Goal: Transaction & Acquisition: Purchase product/service

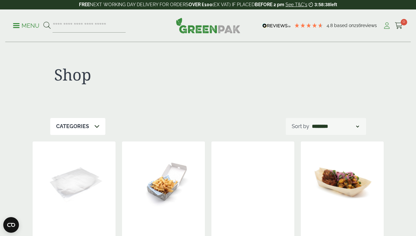
click at [388, 26] on icon at bounding box center [387, 26] width 8 height 7
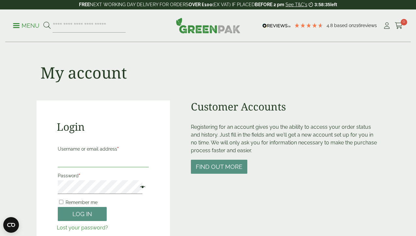
click at [92, 163] on input "Username or email address *" at bounding box center [103, 161] width 91 height 14
type input "**********"
click at [94, 211] on button "Log in" at bounding box center [82, 214] width 49 height 14
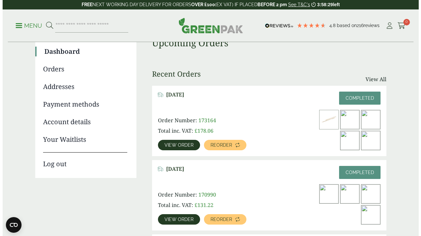
scroll to position [58, 0]
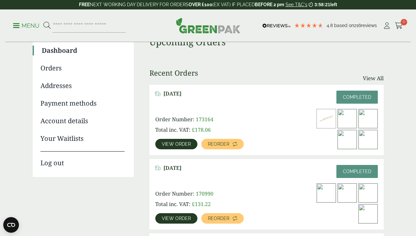
click at [189, 142] on span "View order" at bounding box center [176, 144] width 29 height 5
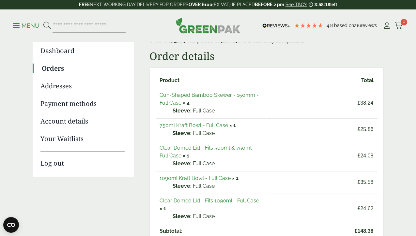
scroll to position [61, 0]
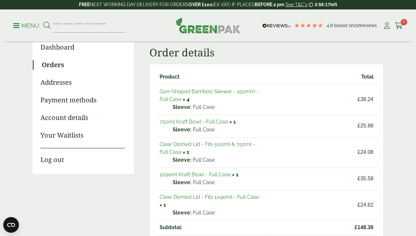
click at [200, 121] on link "750ml Kraft Bowl - Full Case" at bounding box center [194, 122] width 69 height 6
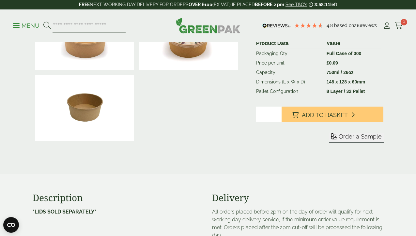
scroll to position [141, 0]
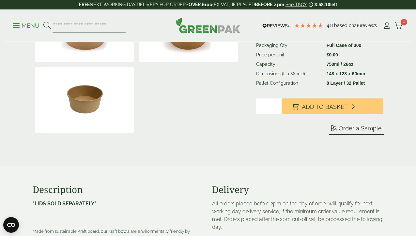
type input "*"
click at [282, 114] on input "*" at bounding box center [268, 107] width 25 height 16
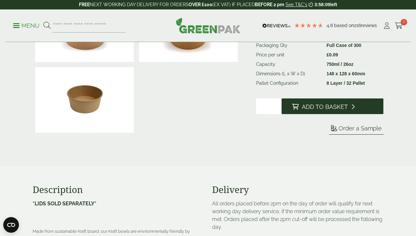
click at [322, 111] on span "Add to Basket" at bounding box center [325, 106] width 46 height 7
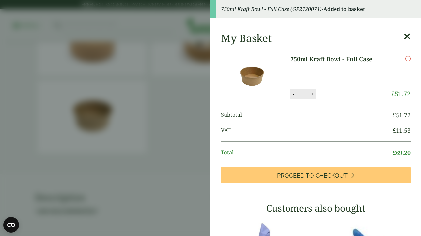
click at [170, 148] on aside "750ml Kraft Bowl - Full Case (GP2720071) - Added to basket My Basket 750ml Kraf…" at bounding box center [210, 118] width 421 height 236
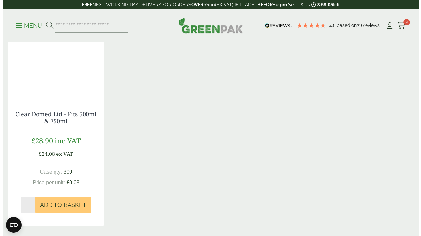
scroll to position [579, 0]
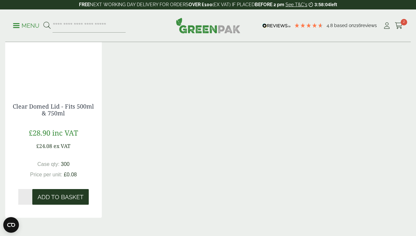
click at [63, 201] on span "Add to Basket" at bounding box center [61, 197] width 46 height 7
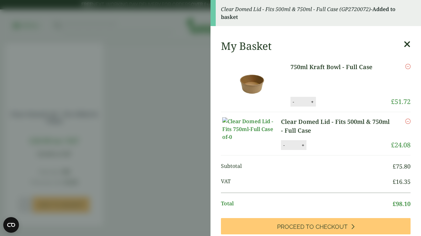
click at [320, 69] on link "750ml Kraft Bowl - Full Case" at bounding box center [335, 67] width 91 height 9
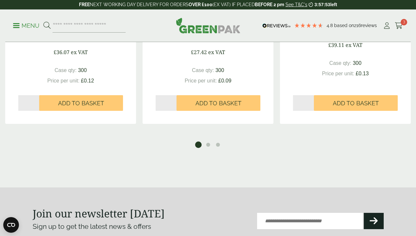
scroll to position [928, 0]
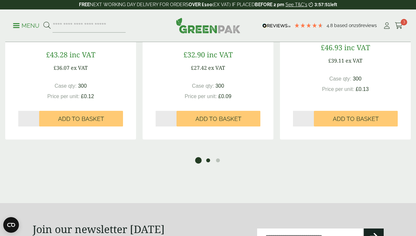
click at [208, 164] on button "2" at bounding box center [208, 160] width 7 height 7
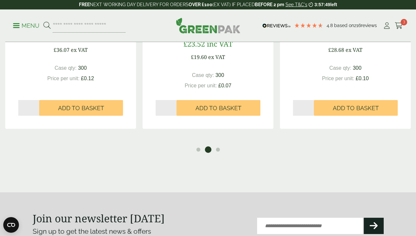
scroll to position [942, 0]
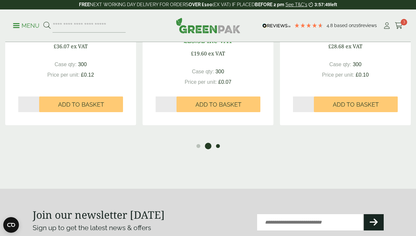
click at [218, 149] on button "3" at bounding box center [218, 146] width 7 height 7
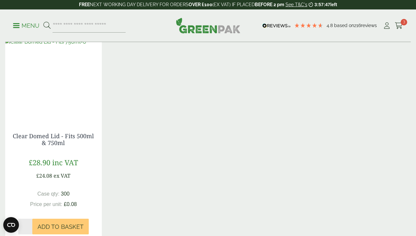
scroll to position [544, 0]
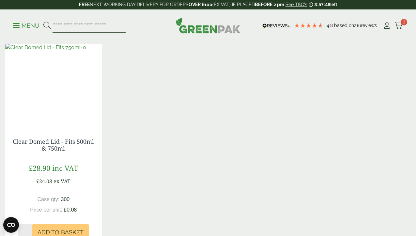
click at [114, 26] on input "search" at bounding box center [89, 26] width 73 height 14
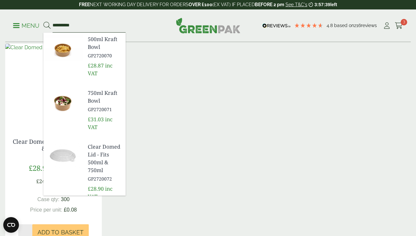
type input "**********"
click at [113, 212] on span "1090ml Kraft Bowl" at bounding box center [104, 220] width 33 height 16
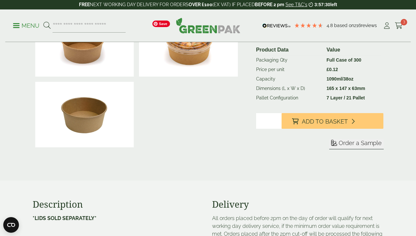
scroll to position [130, 0]
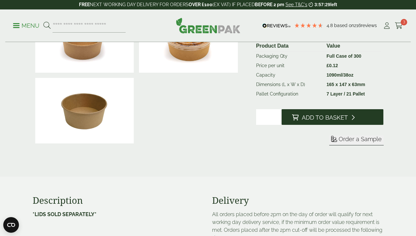
click at [321, 121] on span "Add to Basket" at bounding box center [325, 117] width 46 height 7
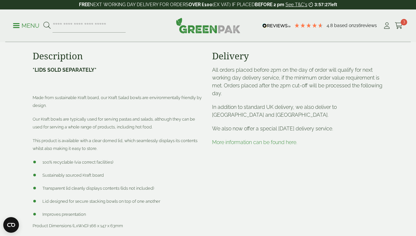
scroll to position [289, 0]
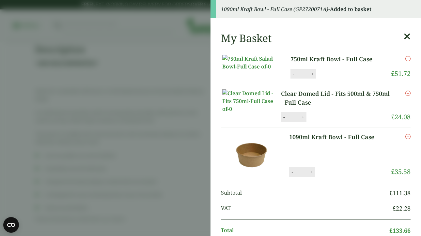
click at [175, 109] on aside "1090ml Kraft Bowl - Full Case (GP2720071A) - Added to basket My Basket 750ml Kr…" at bounding box center [210, 118] width 421 height 236
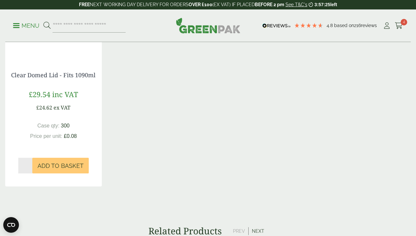
scroll to position [621, 0]
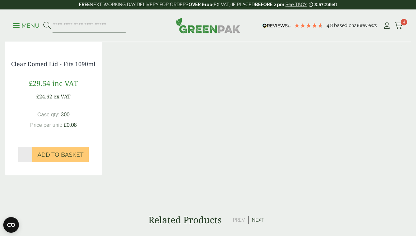
type input "*"
click at [29, 163] on input "*" at bounding box center [25, 155] width 14 height 16
click at [59, 159] on span "Add to Basket" at bounding box center [61, 154] width 46 height 7
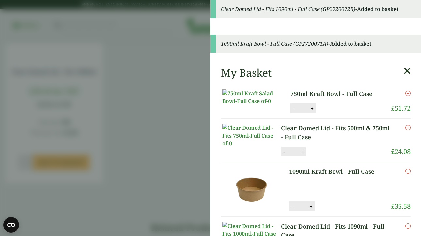
click at [164, 77] on aside "Clear Domed Lid - Fits 1090ml - Full Case (GP2720072B) - Added to basket 1090ml…" at bounding box center [210, 118] width 421 height 236
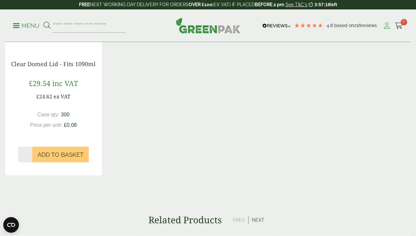
click at [388, 29] on link "My Account" at bounding box center [387, 26] width 8 height 10
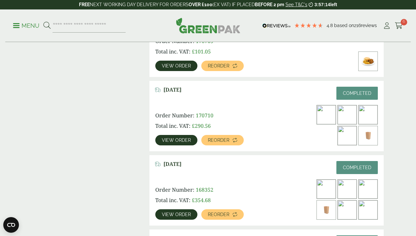
scroll to position [283, 0]
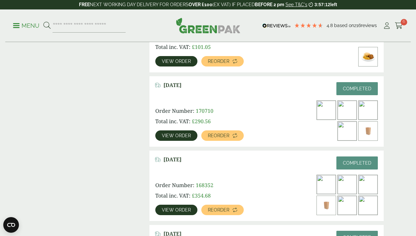
click at [181, 205] on link "View order" at bounding box center [176, 210] width 42 height 10
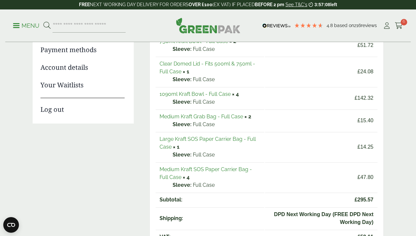
scroll to position [114, 0]
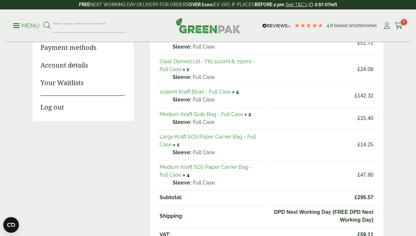
click at [214, 114] on link "Medium Kraft Grab Bag - Full Case" at bounding box center [202, 114] width 84 height 6
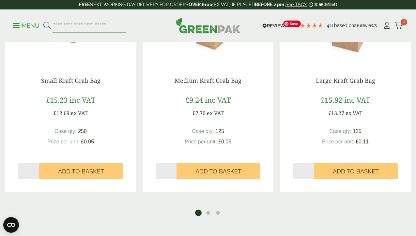
scroll to position [602, 0]
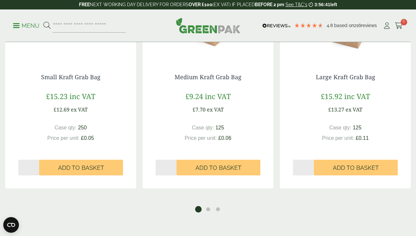
type input "*"
click at [175, 176] on input "*" at bounding box center [166, 168] width 21 height 16
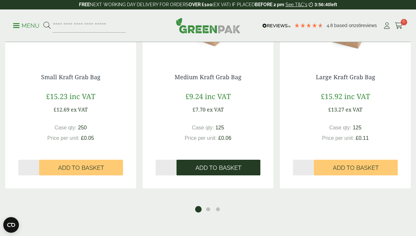
click at [203, 172] on span "Add to Basket" at bounding box center [218, 167] width 46 height 7
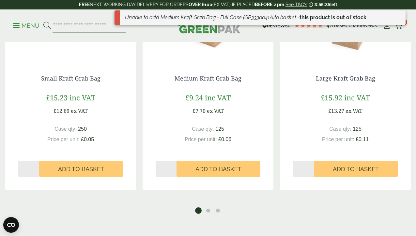
scroll to position [601, 0]
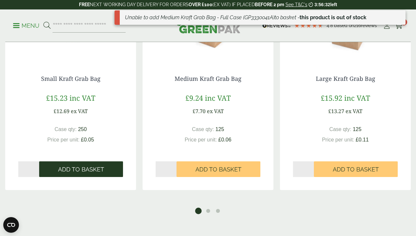
click at [84, 173] on span "Add to Basket" at bounding box center [81, 169] width 46 height 7
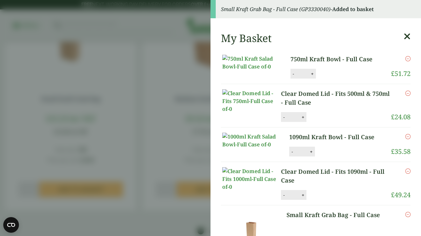
click at [404, 36] on icon at bounding box center [407, 36] width 7 height 9
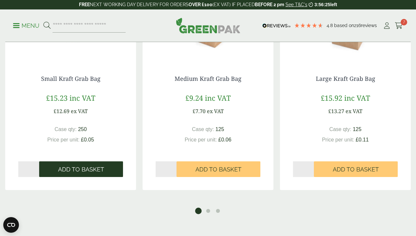
click at [99, 173] on span "Add to Basket" at bounding box center [81, 169] width 46 height 7
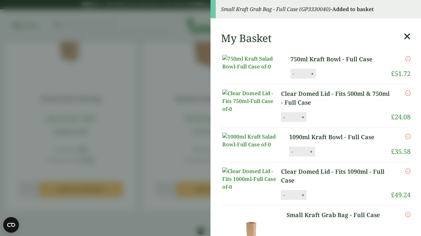
click at [150, 114] on aside "Small Kraft Grab Bag - Full Case (GP3330040) - Added to basket My Basket 750ml …" at bounding box center [210, 118] width 421 height 236
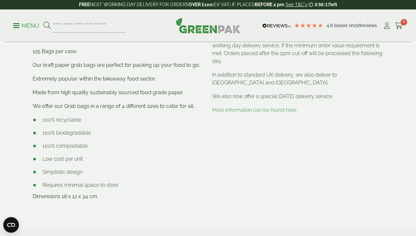
scroll to position [287, 0]
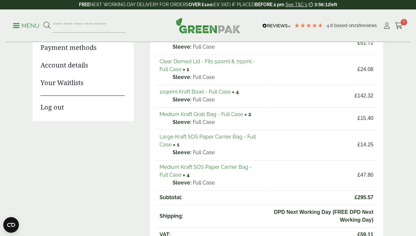
click at [192, 167] on link "Medium Kraft SOS Paper Carrier Bag - Full Case" at bounding box center [206, 171] width 92 height 14
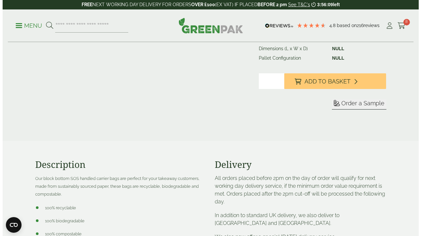
scroll to position [180, 0]
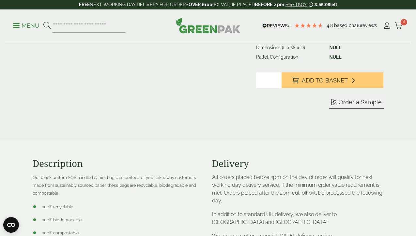
click at [282, 88] on input "*" at bounding box center [268, 80] width 25 height 16
type input "*"
click at [282, 88] on input "*" at bounding box center [268, 80] width 25 height 16
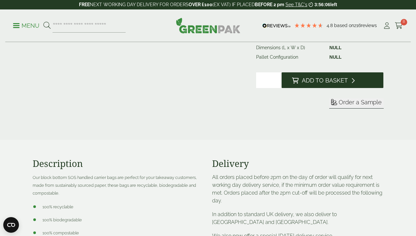
click at [326, 84] on span "Add to Basket" at bounding box center [325, 80] width 46 height 7
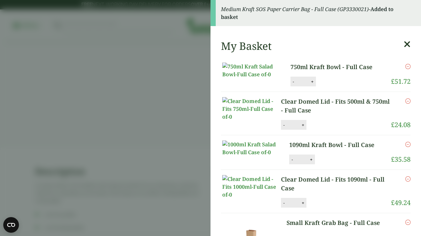
click at [175, 80] on aside "Medium Kraft SOS Paper Carrier Bag - Full Case (GP3330021) - Added to basket My…" at bounding box center [210, 118] width 421 height 236
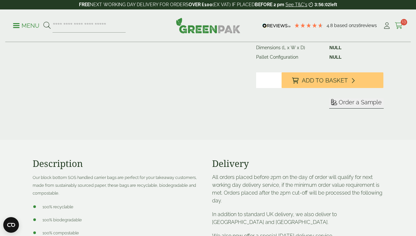
click at [402, 23] on span "13" at bounding box center [404, 22] width 7 height 7
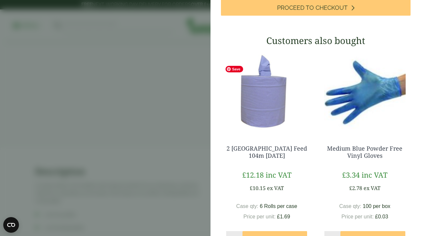
scroll to position [387, 0]
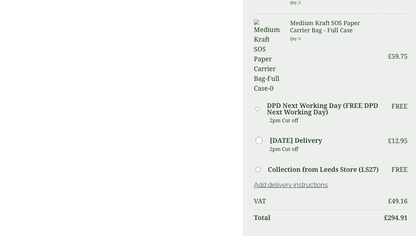
scroll to position [320, 0]
